Goal: Task Accomplishment & Management: Complete application form

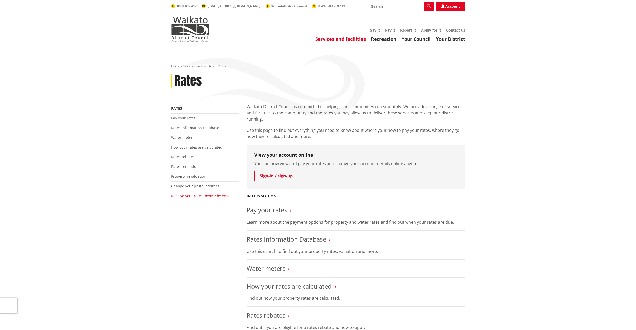
click at [207, 195] on link "Receive your rates invoice by email" at bounding box center [201, 196] width 60 height 5
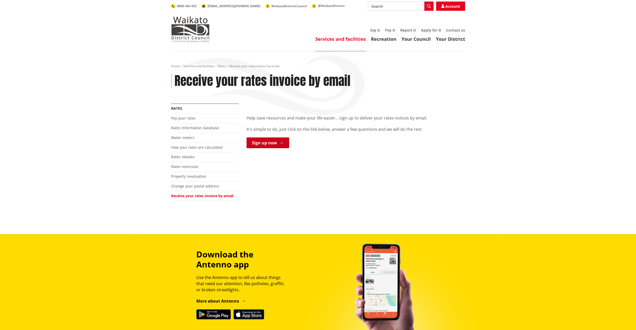
click at [275, 145] on link "Sign up now" at bounding box center [268, 143] width 43 height 11
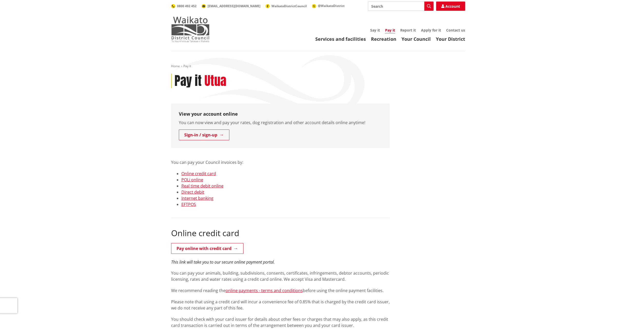
click at [189, 32] on img at bounding box center [190, 29] width 39 height 26
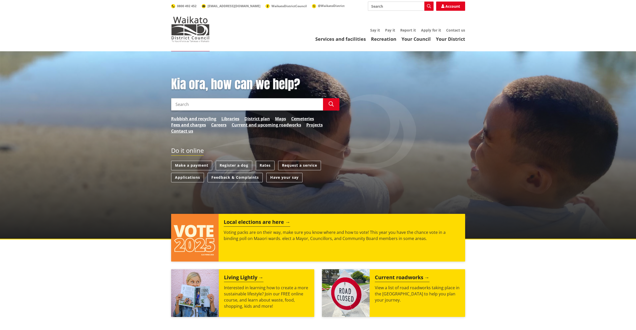
click at [261, 166] on link "Rates" at bounding box center [265, 165] width 19 height 9
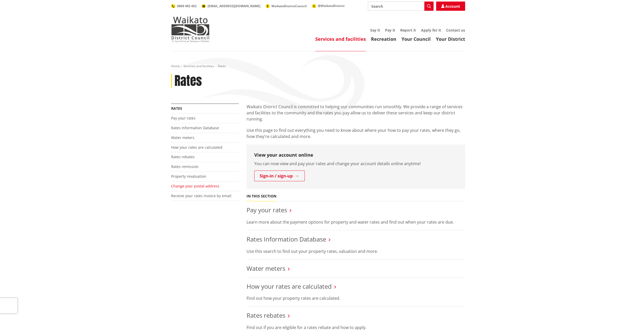
click at [202, 187] on link "Change your postal address" at bounding box center [195, 186] width 48 height 5
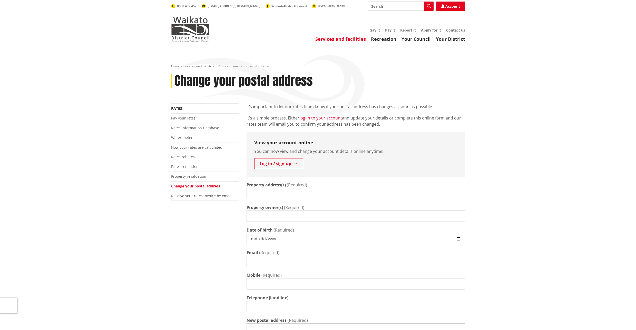
click at [262, 194] on input "Property address(s)" at bounding box center [356, 193] width 219 height 11
click at [266, 165] on link "Log-in / sign-up" at bounding box center [278, 163] width 49 height 11
